Goal: Find specific page/section: Find specific page/section

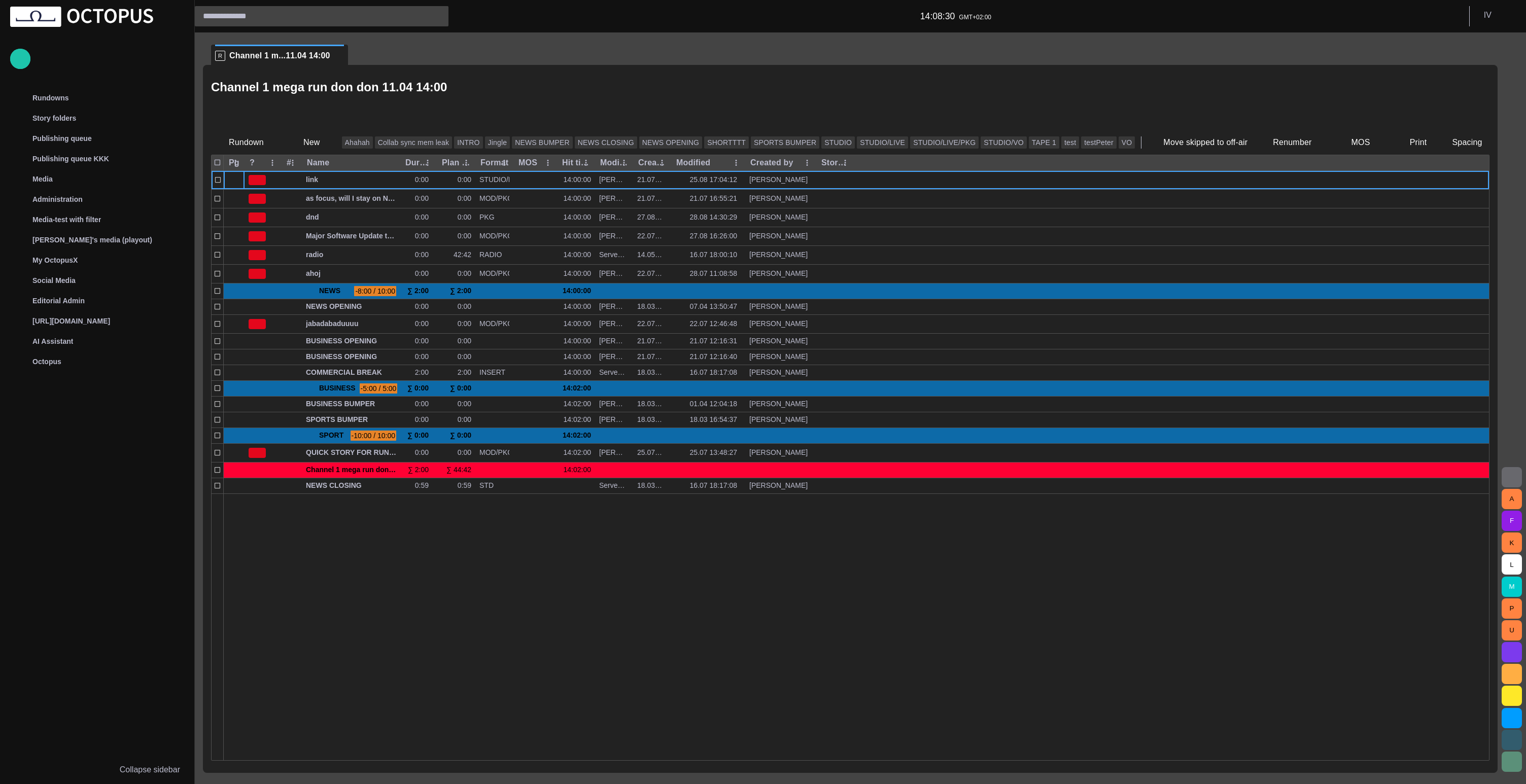
click at [986, 98] on div "Channel 1 mega run don don 11.04 14:00" at bounding box center [850, 103] width 1279 height 53
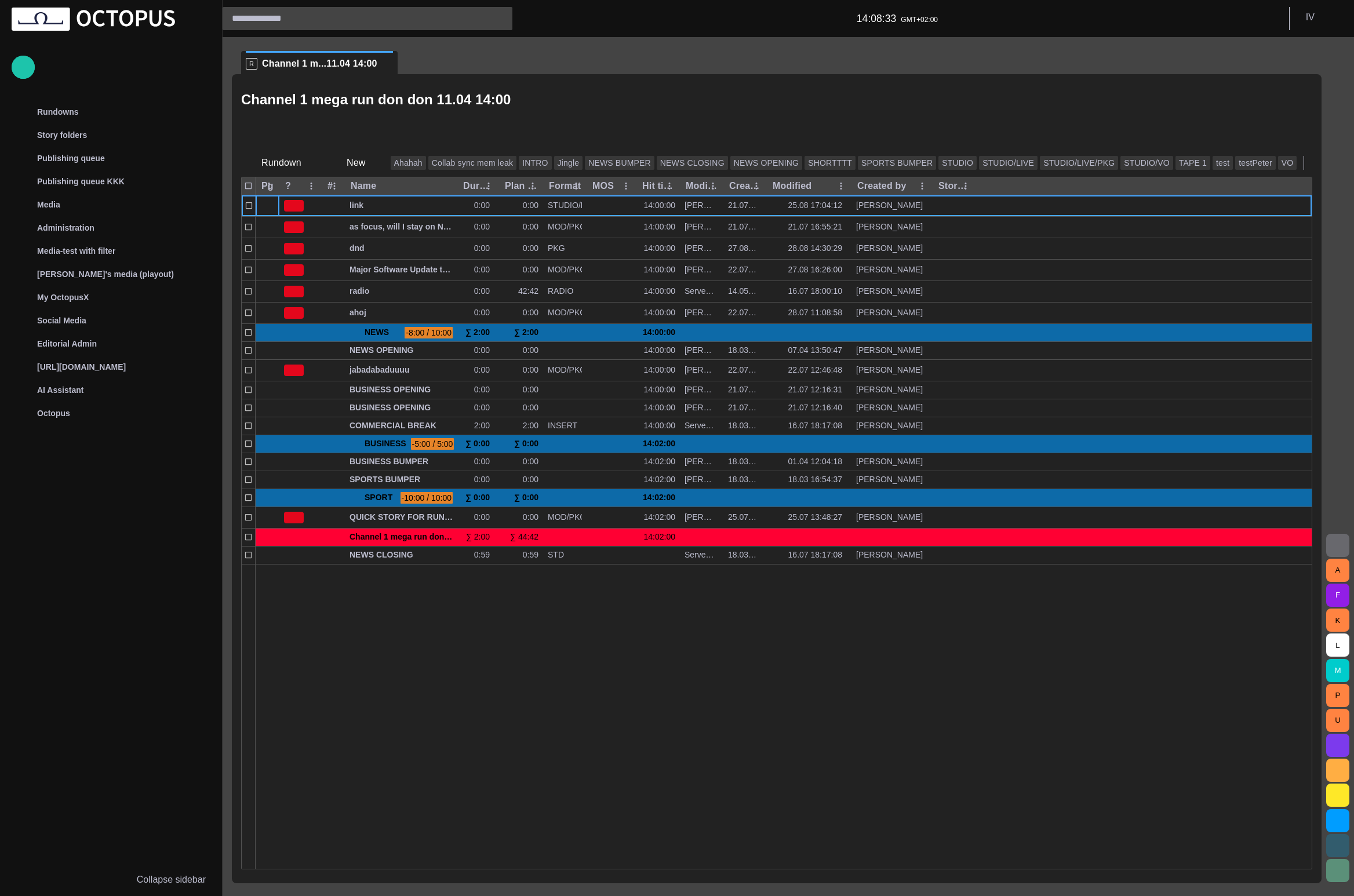
click at [580, 103] on div "Channel 1 mega run don don 11.04 14:00" at bounding box center [776, 100] width 1071 height 24
click at [1078, 102] on div "Channel 1 mega run don don 11.04 14:00" at bounding box center [776, 100] width 1071 height 24
click at [1086, 111] on div "Channel 1 mega run don don 11.04 14:00" at bounding box center [776, 100] width 1071 height 24
click at [135, 135] on div "Story folders" at bounding box center [102, 135] width 169 height 18
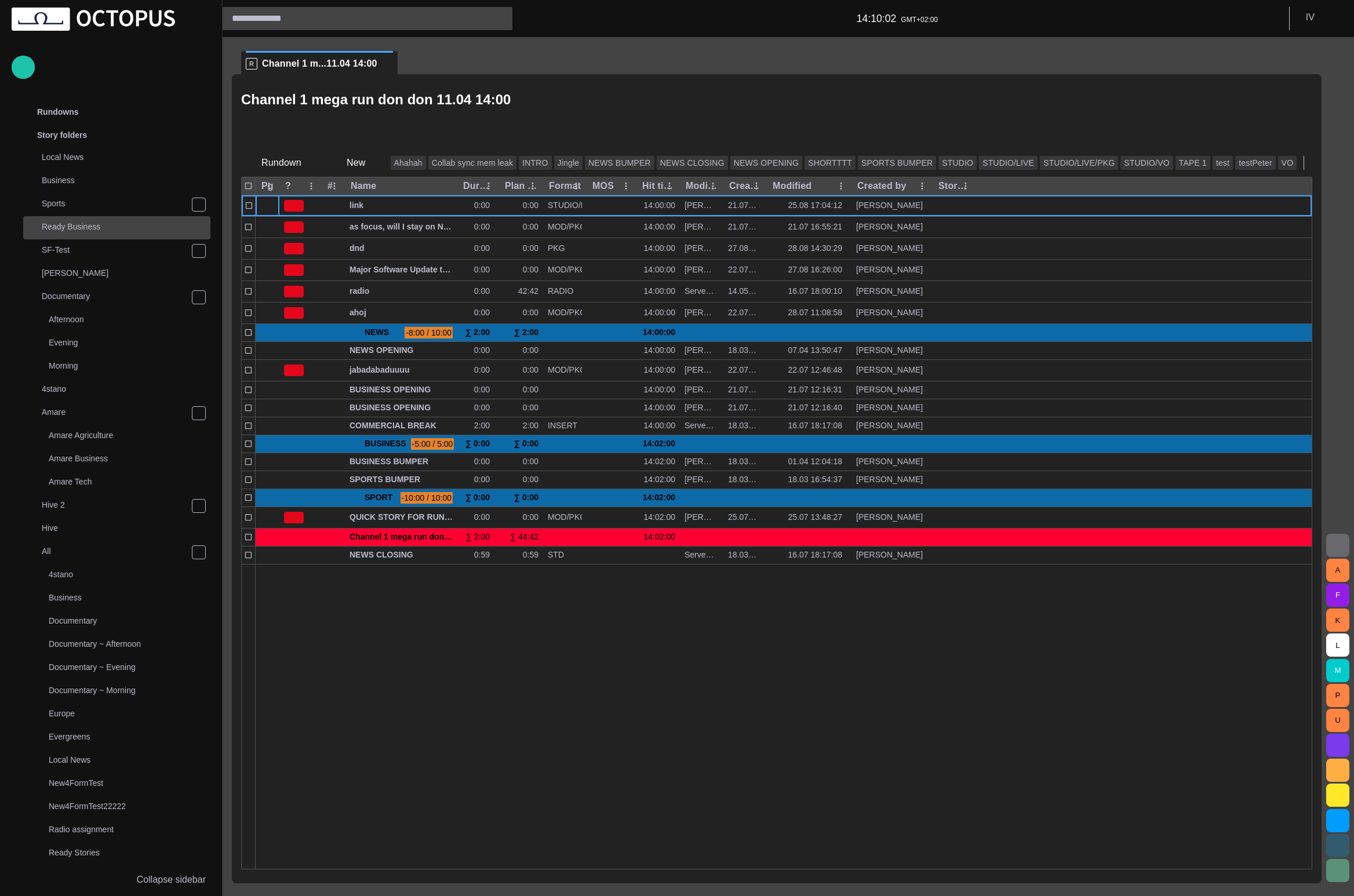
click at [64, 229] on p "Ready Business" at bounding box center [126, 227] width 169 height 12
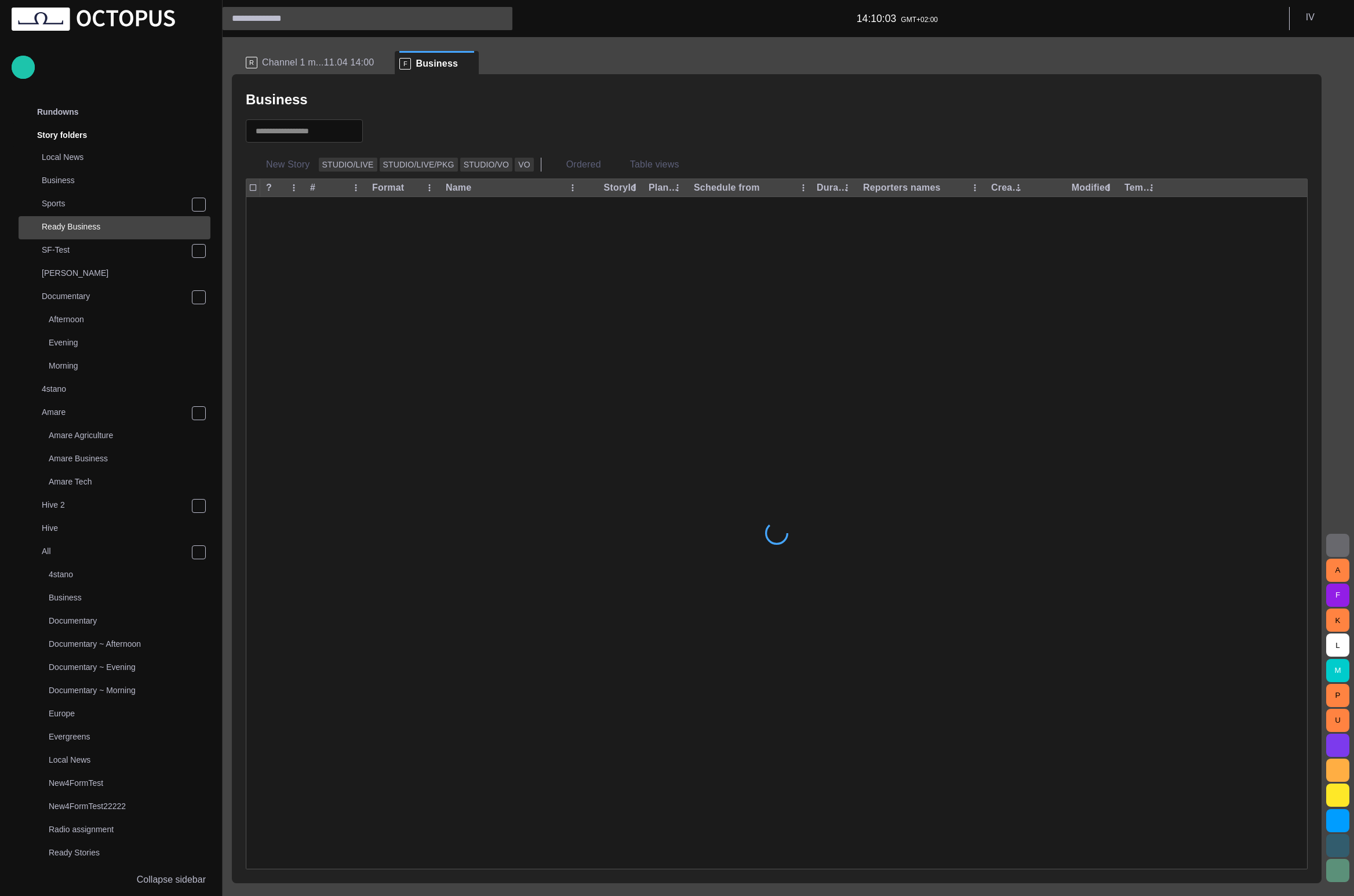
scroll to position [23, 0]
